Goal: Check status: Check status

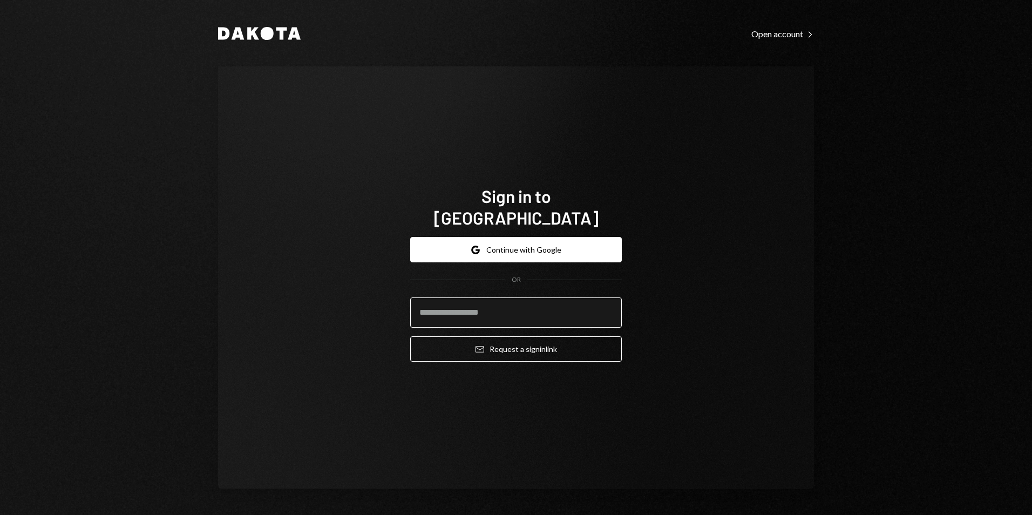
click at [526, 312] on input "email" at bounding box center [516, 312] width 212 height 30
type input "**********"
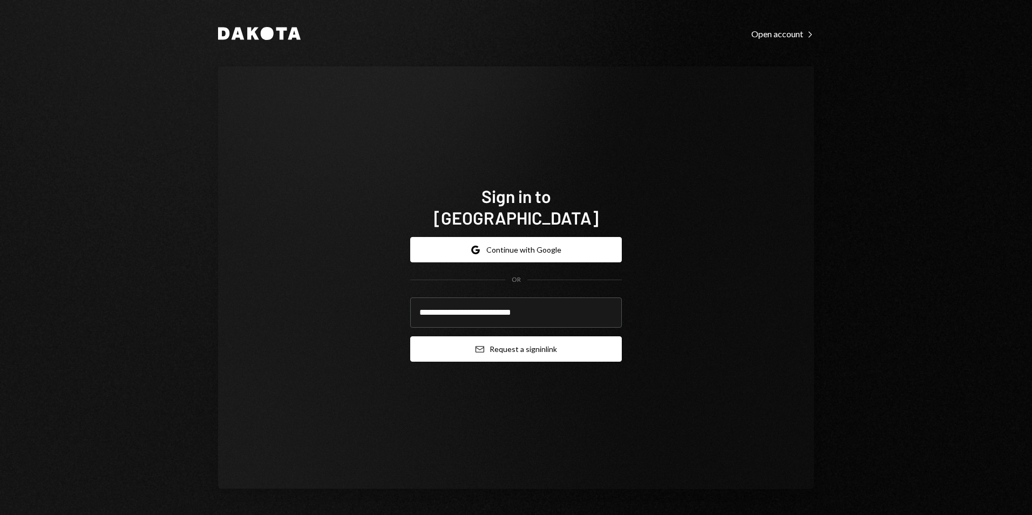
click at [521, 342] on button "Email Request a sign in link" at bounding box center [516, 348] width 212 height 25
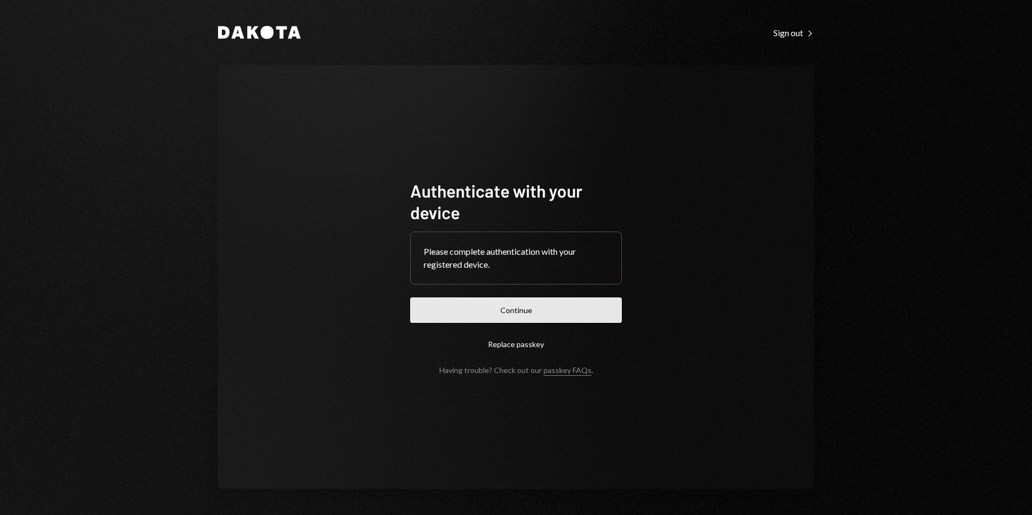
click at [567, 308] on button "Continue" at bounding box center [516, 309] width 212 height 25
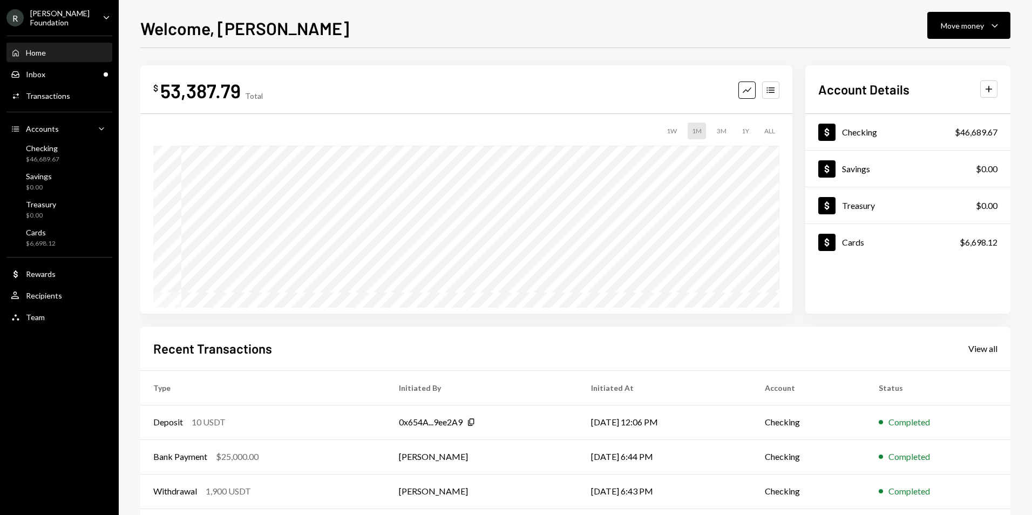
scroll to position [84, 0]
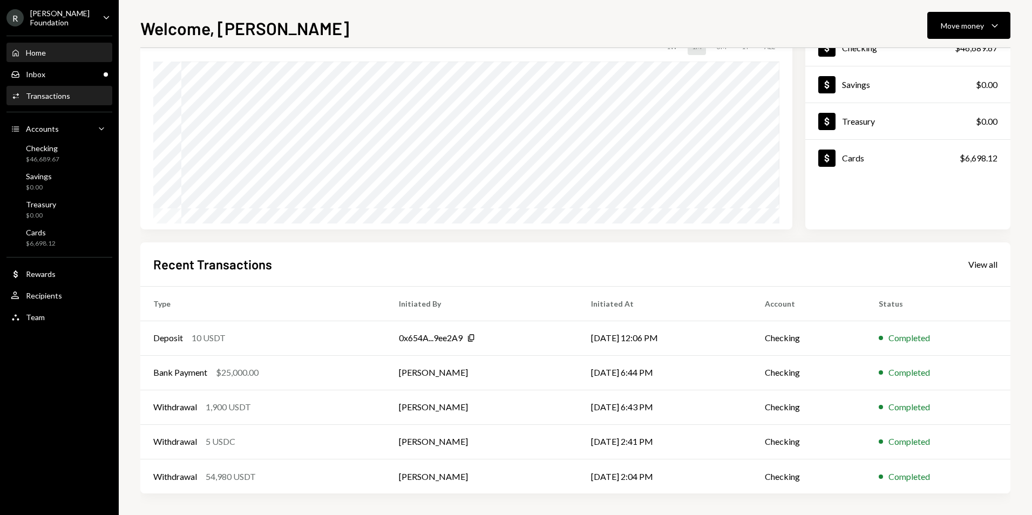
click at [79, 93] on div "Activities Transactions" at bounding box center [59, 96] width 97 height 10
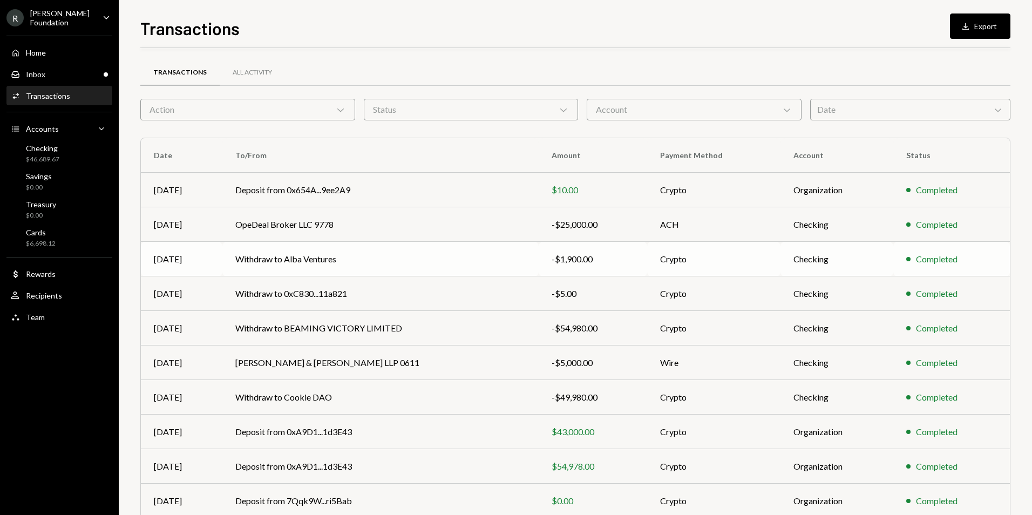
scroll to position [49, 0]
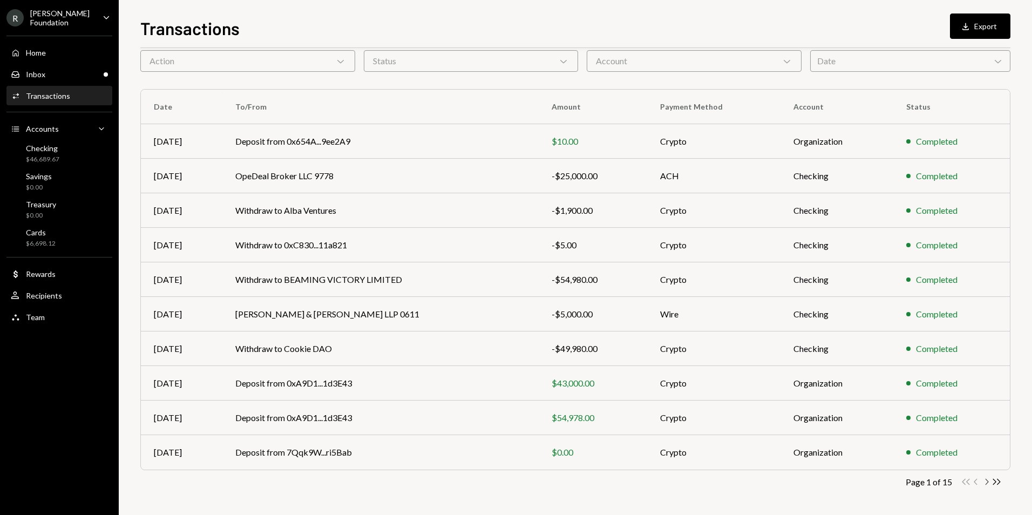
click at [986, 483] on icon "Chevron Right" at bounding box center [987, 482] width 10 height 10
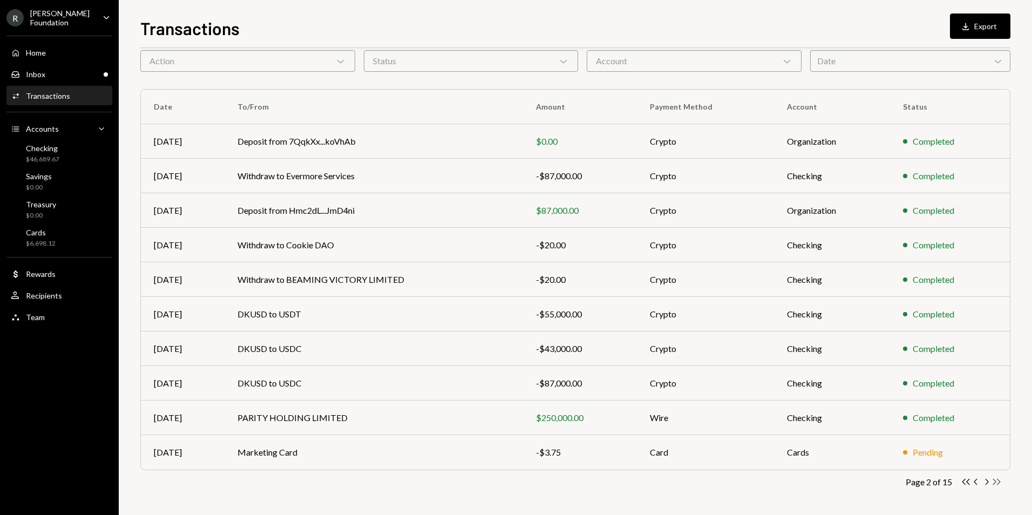
click at [992, 481] on icon "Double Arrow Right" at bounding box center [997, 482] width 10 height 10
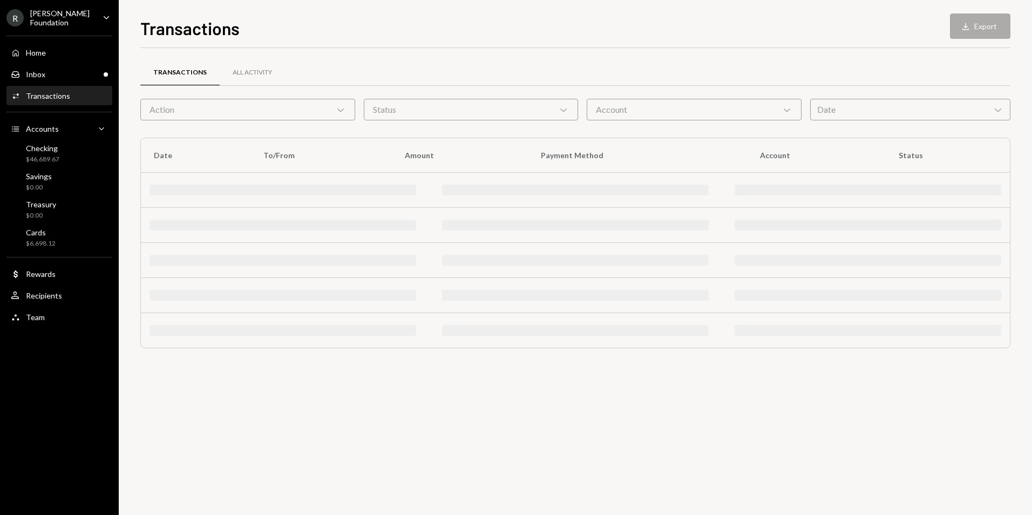
scroll to position [0, 0]
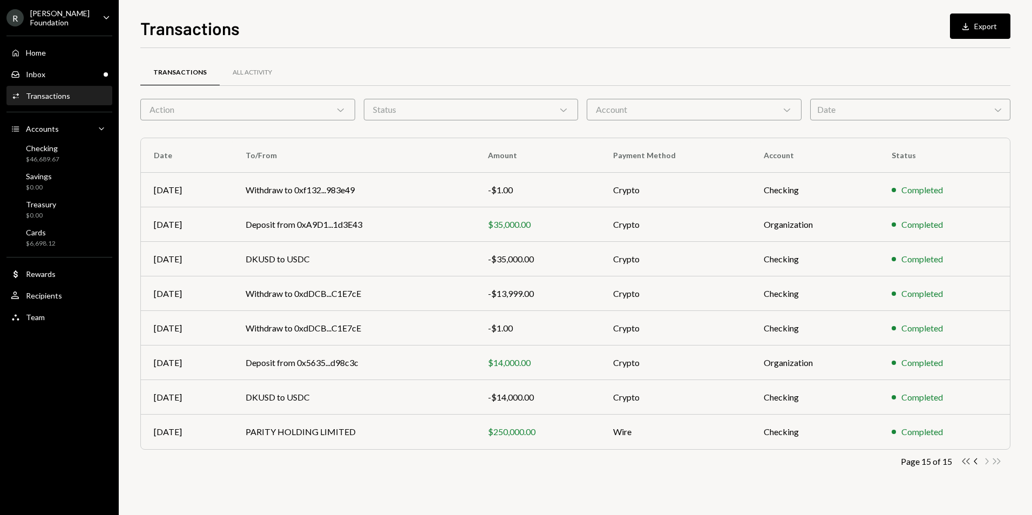
click at [969, 464] on icon "Double Arrow Left" at bounding box center [966, 461] width 10 height 10
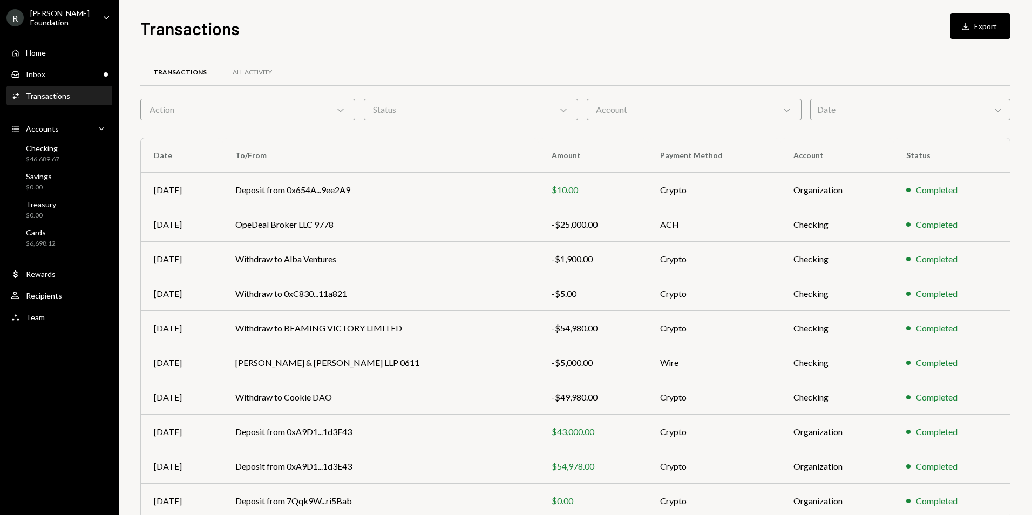
click at [838, 110] on div "Date Chevron Down" at bounding box center [910, 110] width 200 height 22
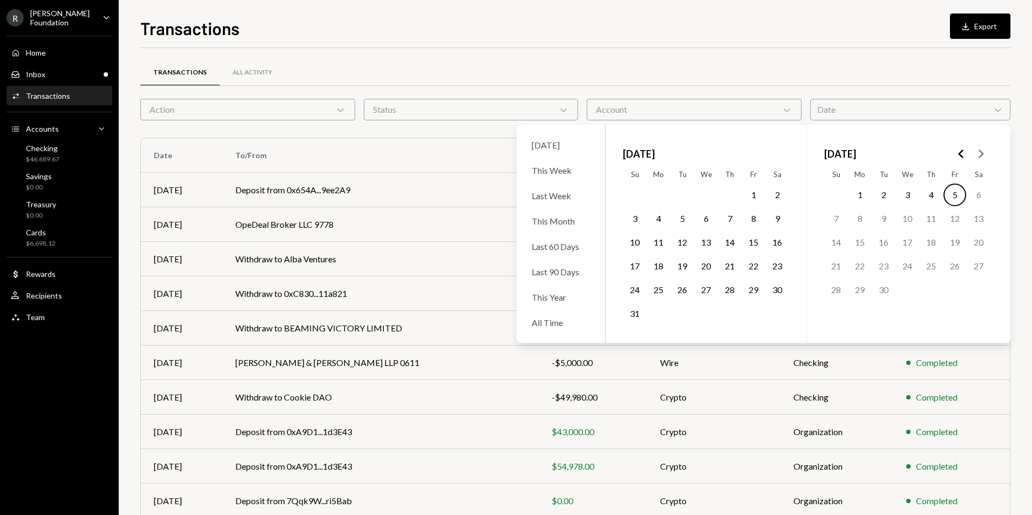
click at [963, 154] on icon "Go to the Previous Month" at bounding box center [961, 153] width 13 height 13
click at [945, 221] on button "11" at bounding box center [955, 218] width 23 height 23
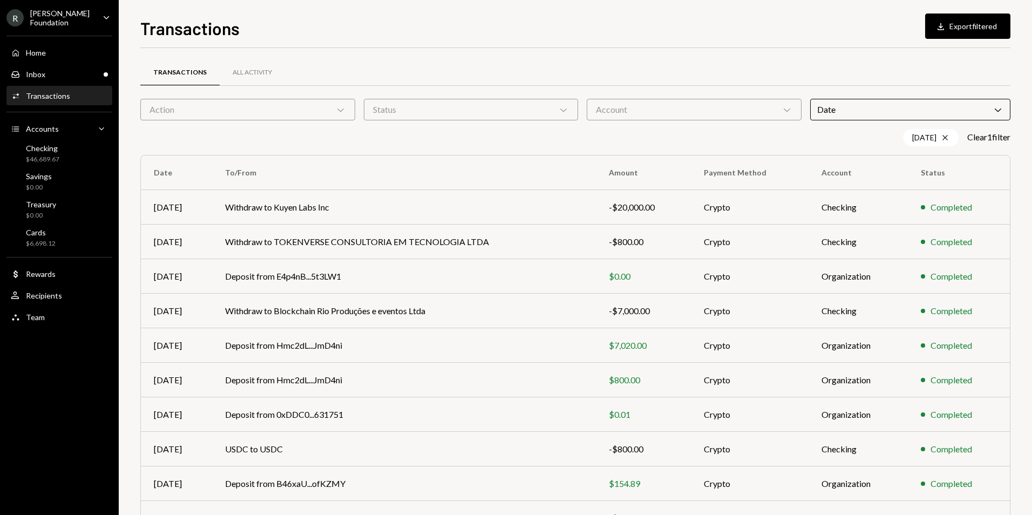
click at [284, 136] on div "[DATE] Cross Clear 1 filter" at bounding box center [575, 137] width 870 height 17
click at [576, 303] on td "Withdraw to Blockchain Rio Produções e eventos Ltda" at bounding box center [404, 311] width 384 height 35
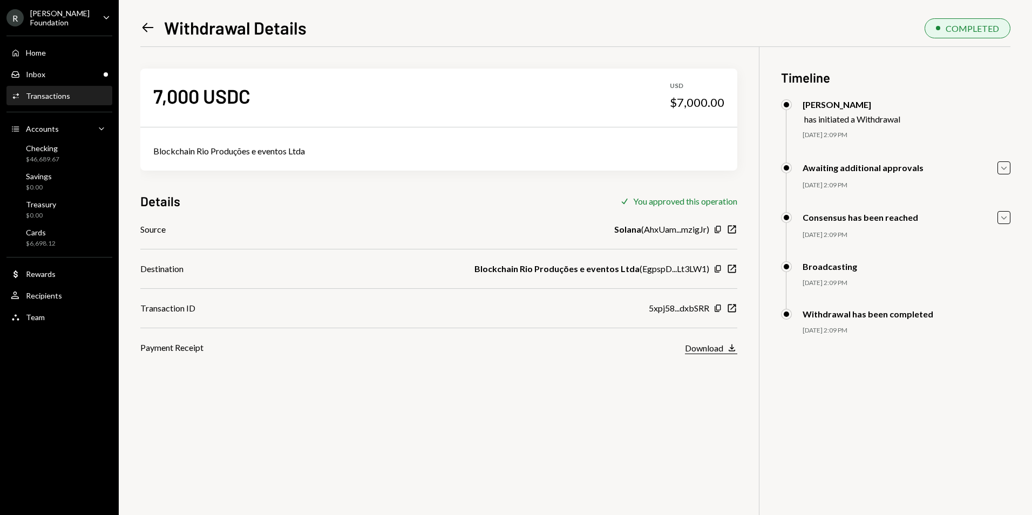
click at [714, 347] on div "Download" at bounding box center [704, 348] width 38 height 10
